Goal: Task Accomplishment & Management: Use online tool/utility

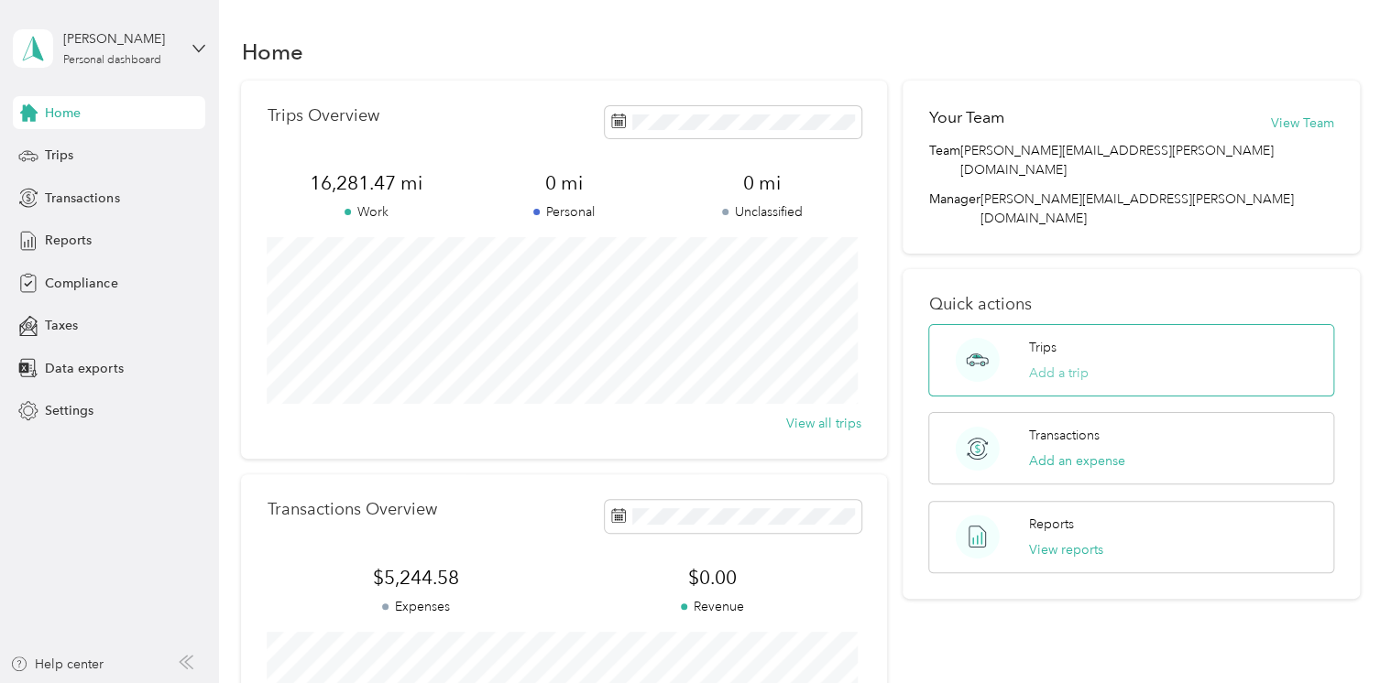
click at [1037, 364] on button "Add a trip" at bounding box center [1059, 373] width 60 height 19
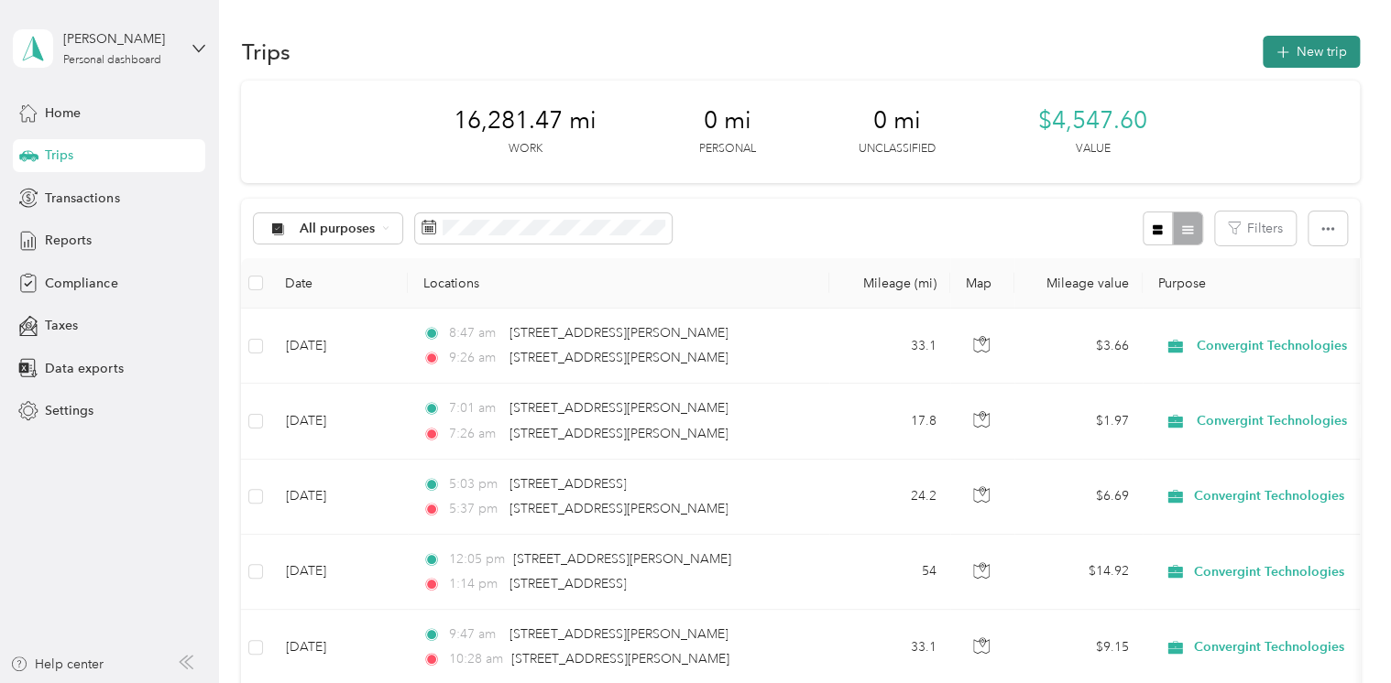
click at [1291, 57] on button "New trip" at bounding box center [1310, 52] width 97 height 32
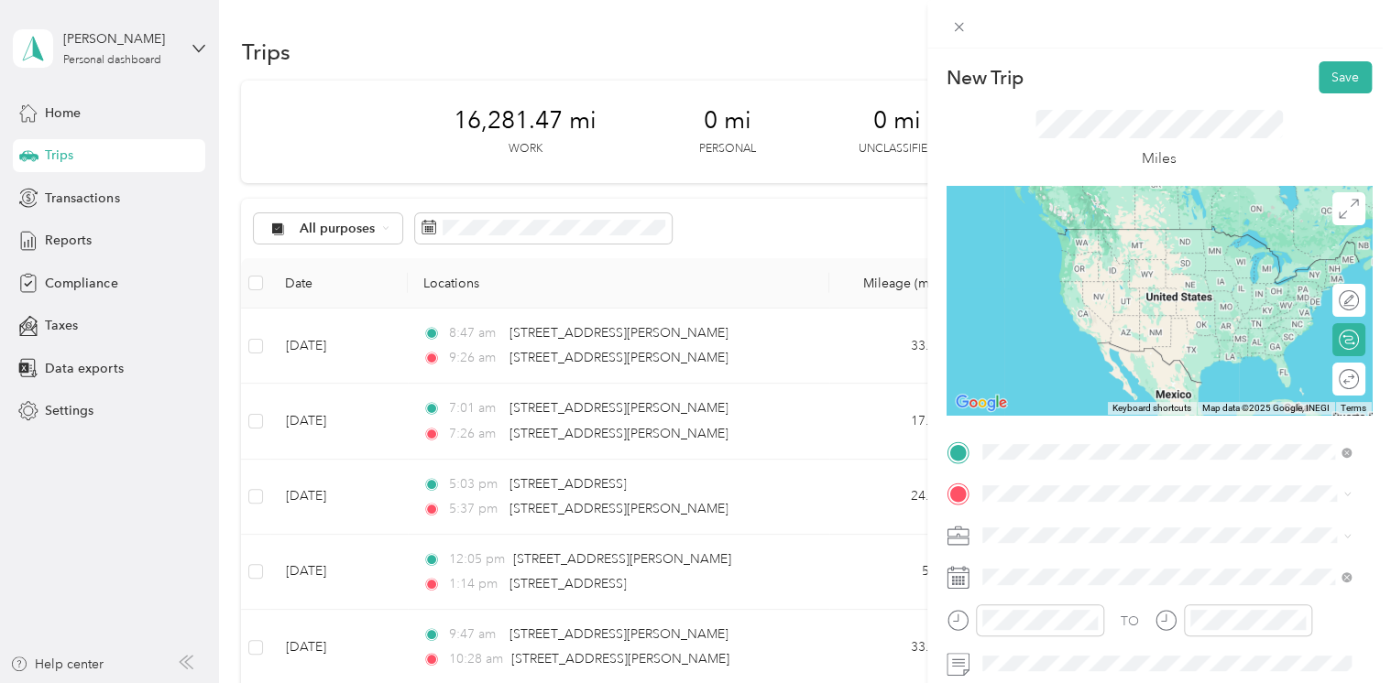
click at [1117, 249] on li "[STREET_ADDRESS][PERSON_NAME][US_STATE]" at bounding box center [1167, 231] width 382 height 38
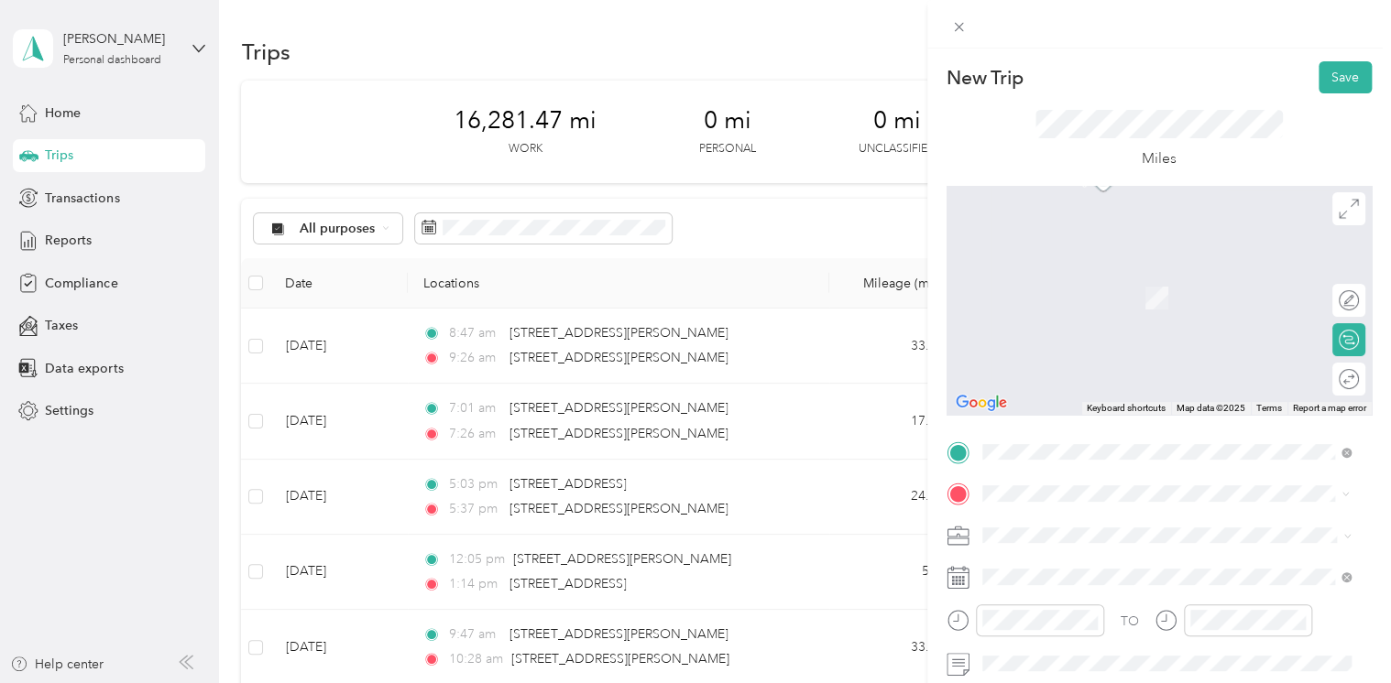
click at [1055, 279] on span "[STREET_ADDRESS][US_STATE]" at bounding box center [1107, 271] width 183 height 16
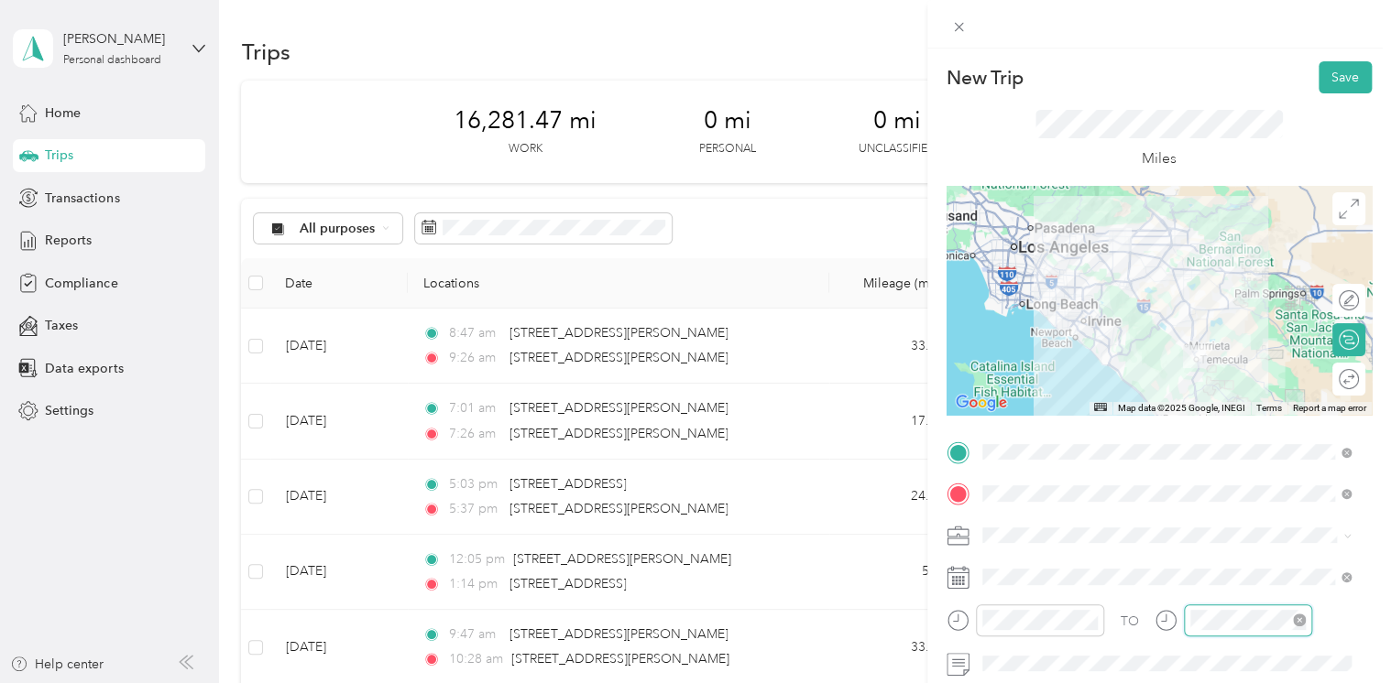
scroll to position [1341, 0]
click at [965, 624] on div at bounding box center [1025, 621] width 158 height 32
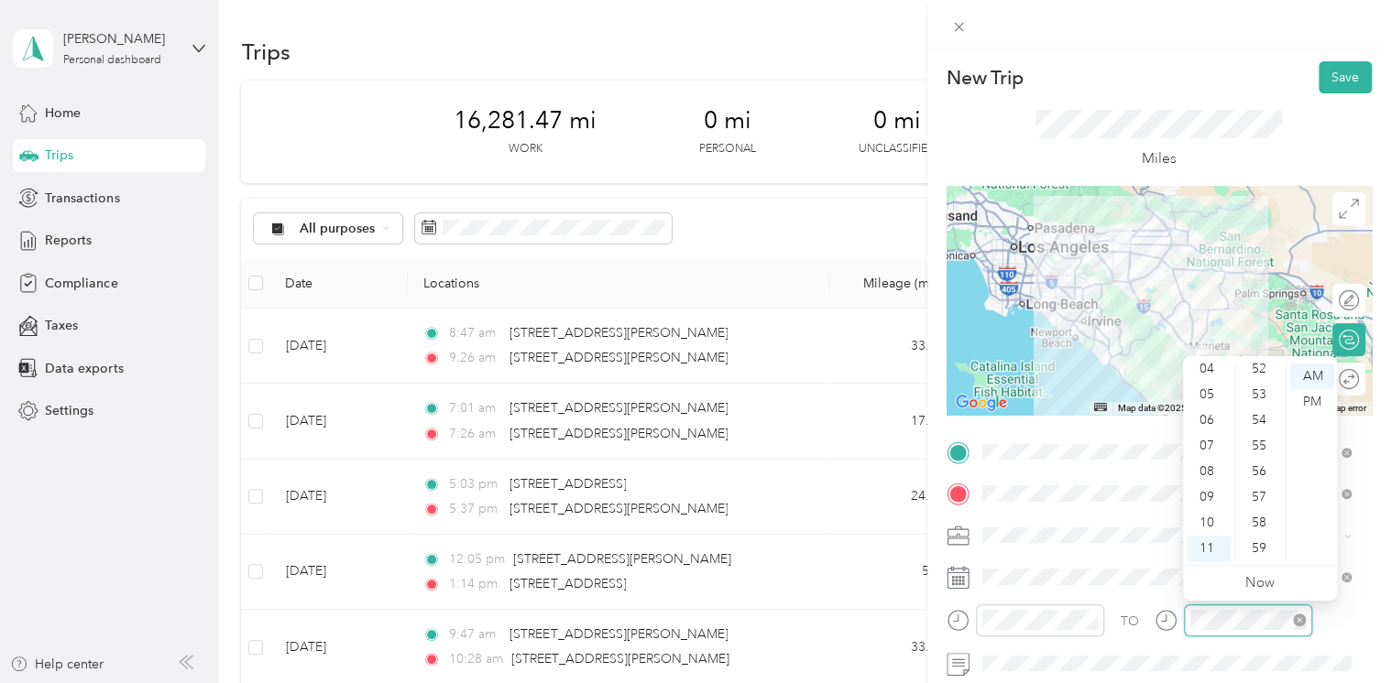
scroll to position [1282, 0]
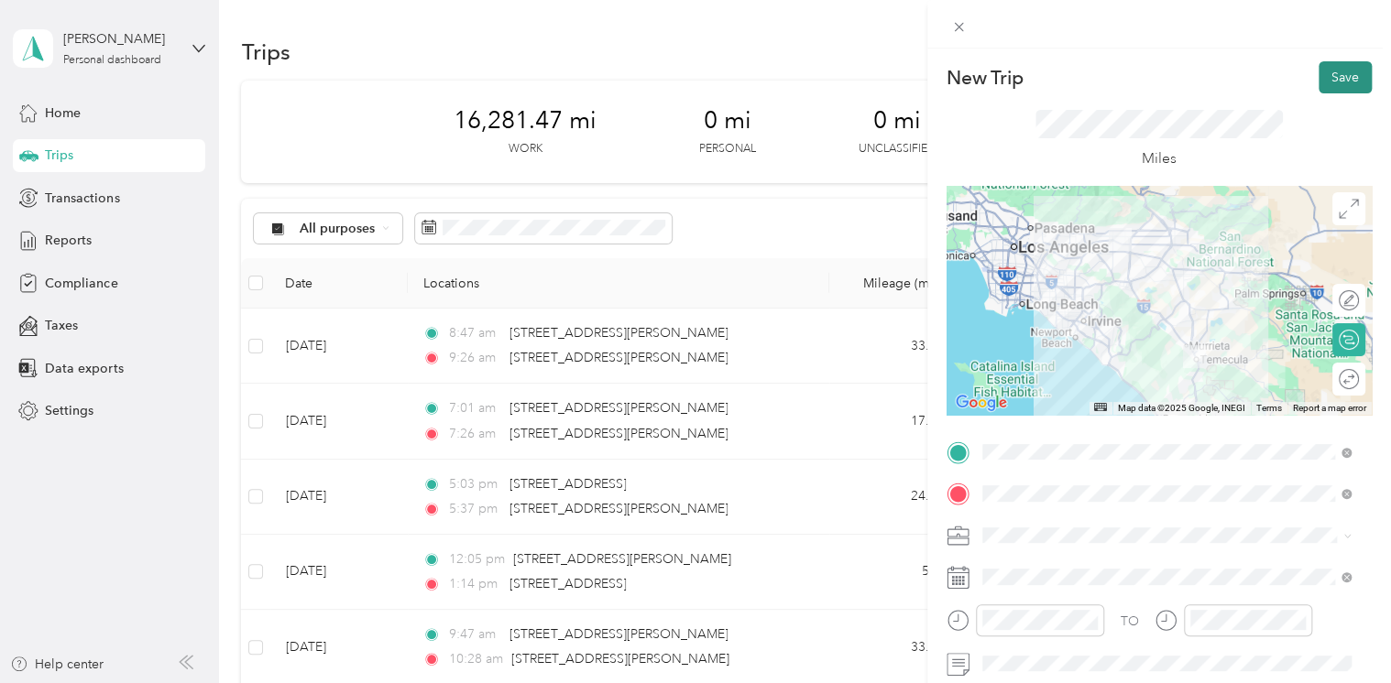
click at [1347, 82] on button "Save" at bounding box center [1344, 77] width 53 height 32
